Goal: Transaction & Acquisition: Subscribe to service/newsletter

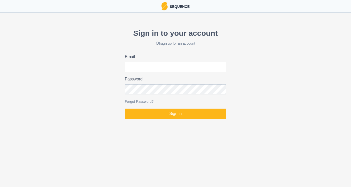
type input "[EMAIL_ADDRESS][DOMAIN_NAME]"
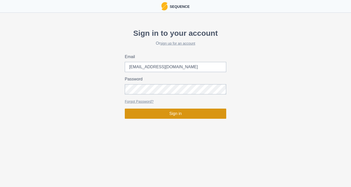
click at [161, 113] on button "Sign in" at bounding box center [175, 113] width 101 height 10
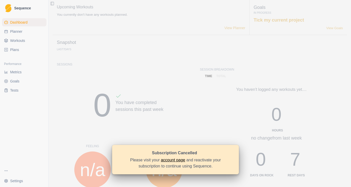
click at [170, 159] on link "account page" at bounding box center [173, 160] width 24 height 4
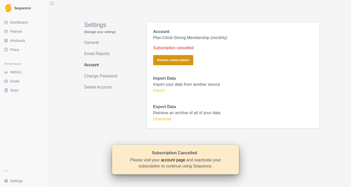
click at [169, 61] on button "Restart subscription" at bounding box center [173, 60] width 40 height 10
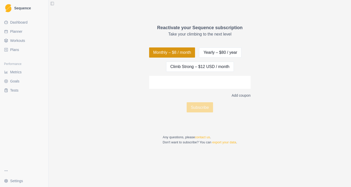
click at [167, 51] on button "Monthly – $8 / month" at bounding box center [172, 52] width 46 height 10
